Goal: Transaction & Acquisition: Book appointment/travel/reservation

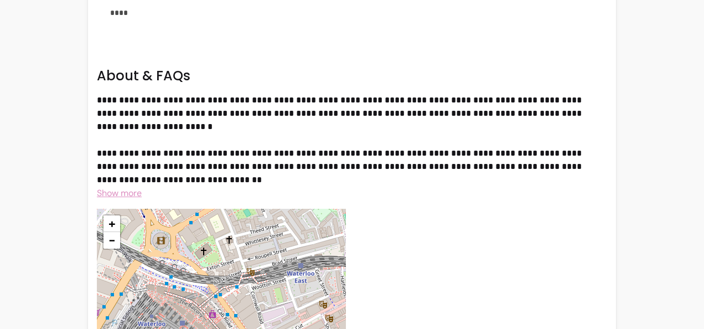
scroll to position [2482, 0]
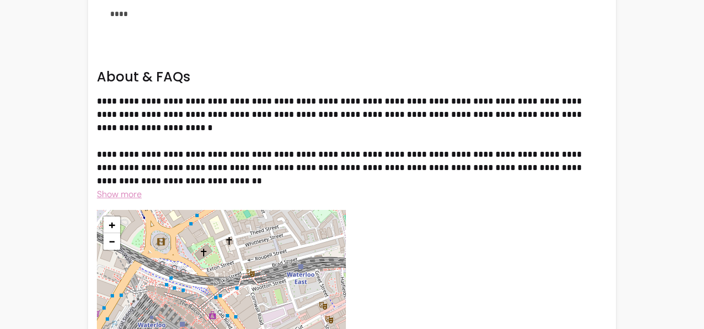
click at [122, 188] on span "Show more" at bounding box center [119, 194] width 45 height 12
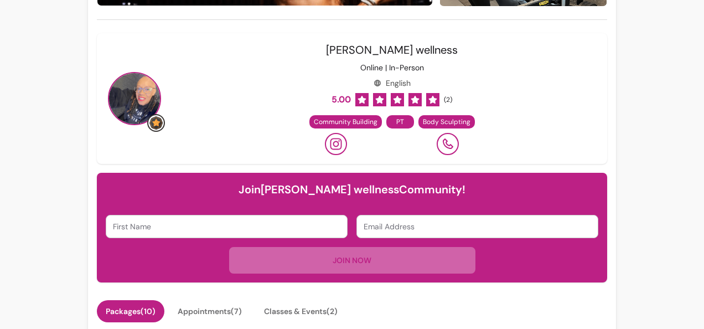
scroll to position [221, 0]
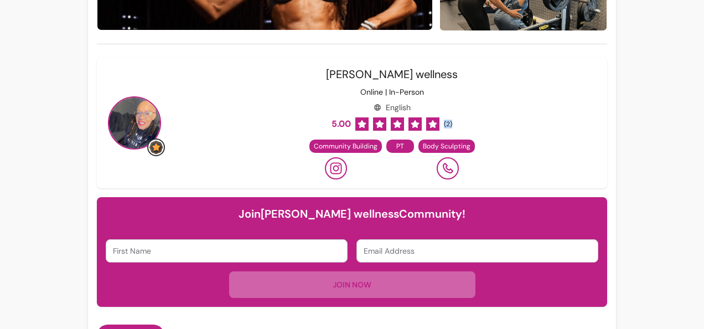
drag, startPoint x: 451, startPoint y: 122, endPoint x: 439, endPoint y: 122, distance: 12.2
click at [439, 122] on div "[PERSON_NAME] wellness Online | In-Person English 5.00 ( 2 ) Community Building…" at bounding box center [391, 122] width 413 height 113
drag, startPoint x: 439, startPoint y: 122, endPoint x: 523, endPoint y: 138, distance: 85.2
click at [522, 137] on div "[PERSON_NAME] wellness Online | In-Person English 5.00 ( 2 ) Community Building…" at bounding box center [391, 122] width 413 height 113
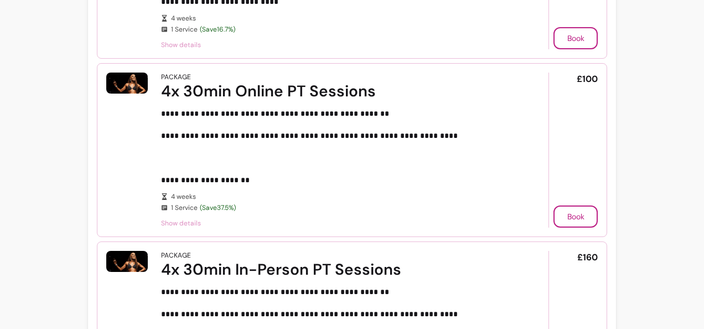
scroll to position [886, 0]
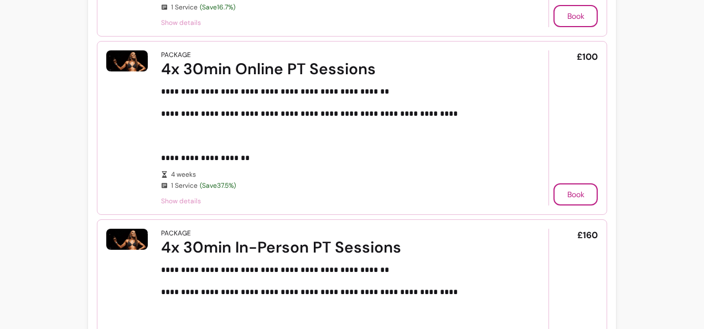
click at [596, 54] on article "**********" at bounding box center [352, 128] width 510 height 174
drag, startPoint x: 588, startPoint y: 51, endPoint x: 558, endPoint y: 51, distance: 29.9
click at [558, 51] on div "£100 Book" at bounding box center [573, 127] width 49 height 155
click at [432, 119] on p "**********" at bounding box center [336, 125] width 351 height 78
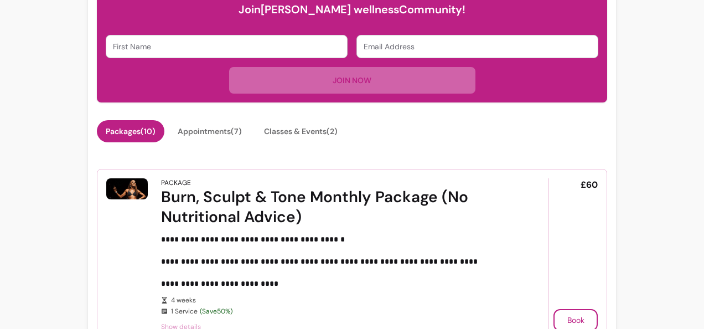
scroll to position [443, 0]
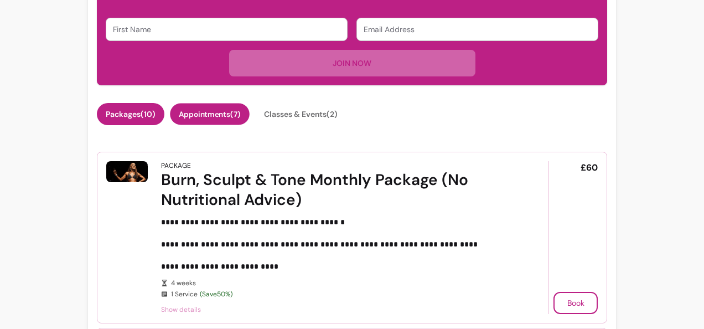
click at [219, 107] on button "Appointments ( 7 )" at bounding box center [210, 115] width 80 height 22
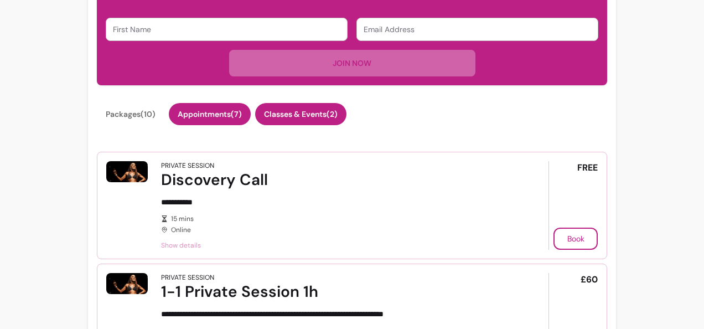
click at [332, 107] on button "Classes & Events ( 2 )" at bounding box center [300, 114] width 91 height 22
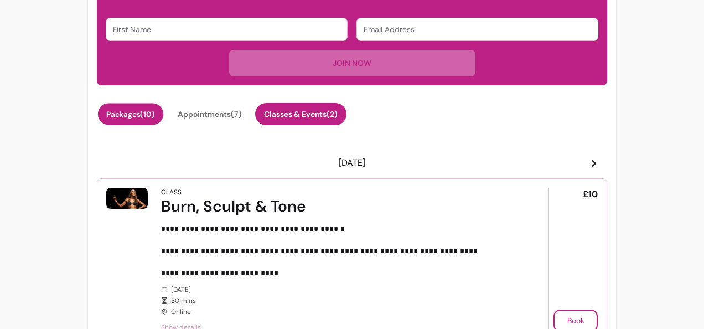
click at [146, 109] on button "Packages ( 10 )" at bounding box center [130, 115] width 65 height 22
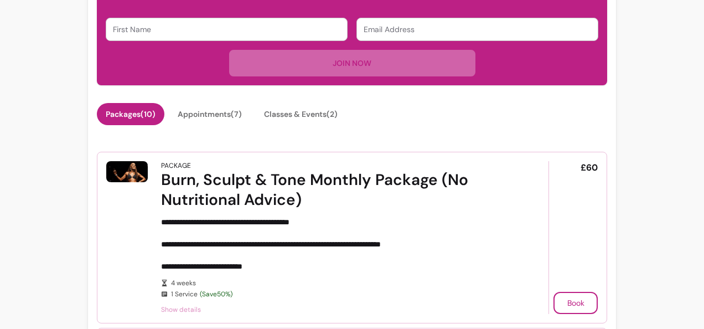
drag, startPoint x: 189, startPoint y: 109, endPoint x: 254, endPoint y: 110, distance: 64.2
click at [193, 109] on button "Appointments ( 7 )" at bounding box center [210, 114] width 82 height 22
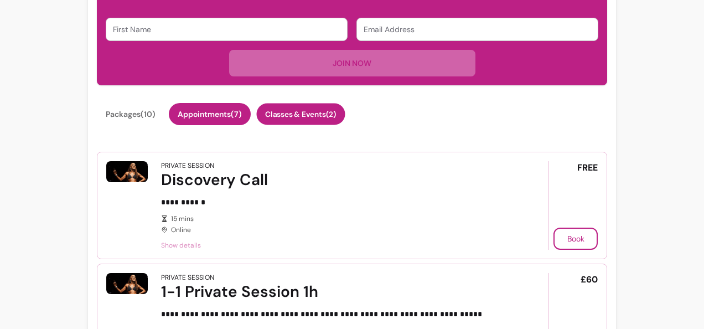
click at [328, 115] on button "Classes & Events ( 2 )" at bounding box center [300, 115] width 89 height 22
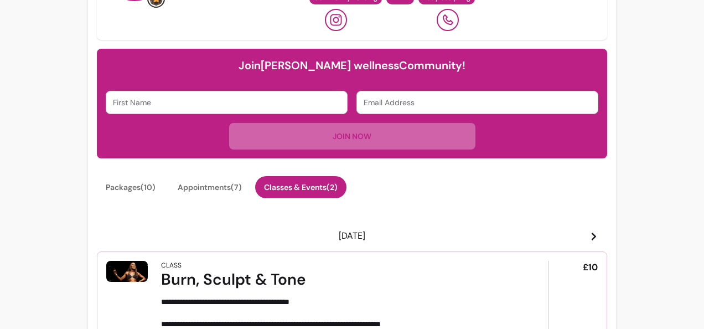
scroll to position [388, 0]
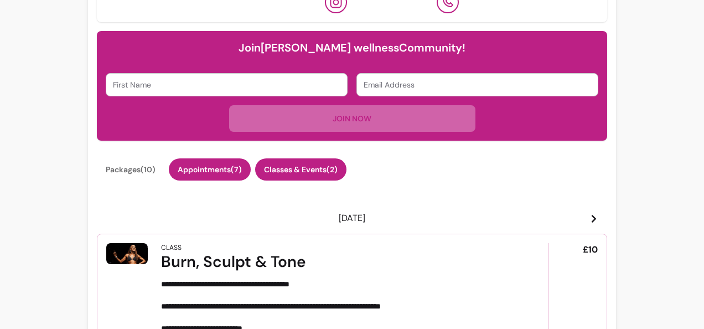
click at [195, 159] on button "Appointments ( 7 )" at bounding box center [210, 169] width 82 height 22
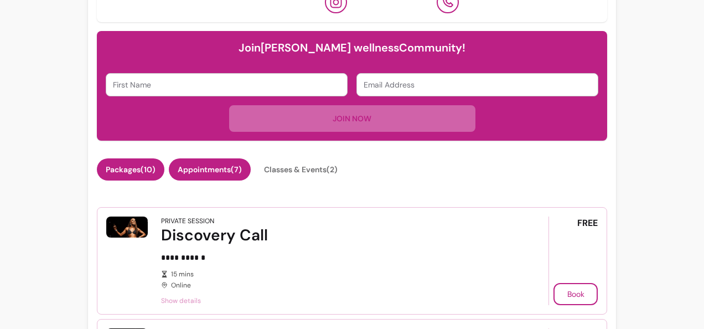
click at [124, 163] on button "Packages ( 10 )" at bounding box center [131, 169] width 68 height 22
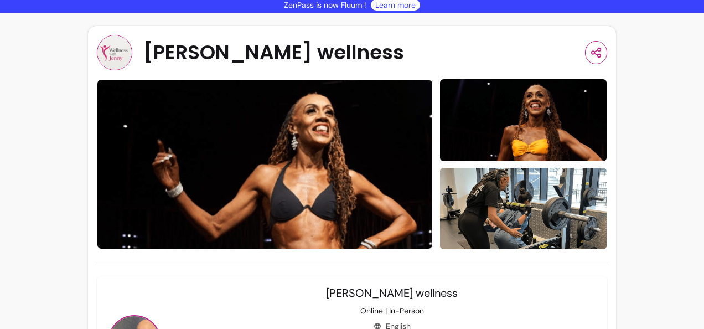
scroll to position [0, 0]
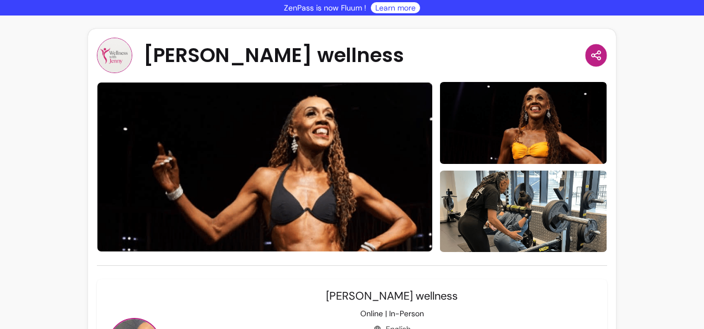
click at [590, 56] on icon "button" at bounding box center [596, 55] width 12 height 13
